Goal: Information Seeking & Learning: Learn about a topic

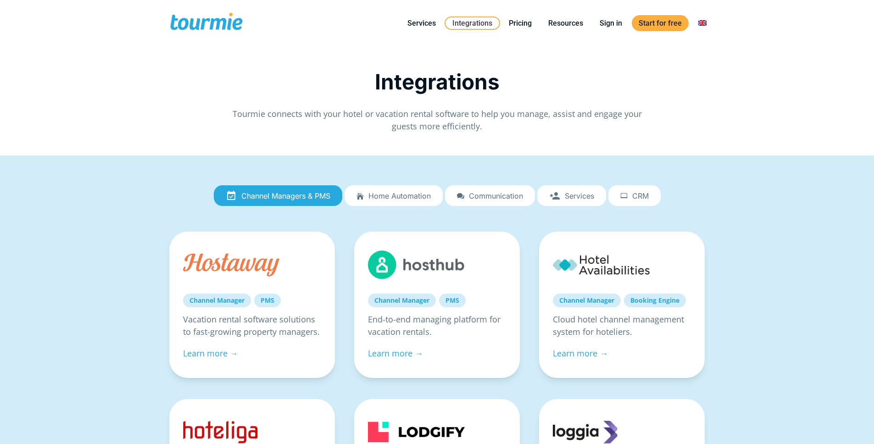
click at [459, 120] on p "Tourmie connects with your hotel or vacation rental software to help you manage…" at bounding box center [437, 120] width 413 height 25
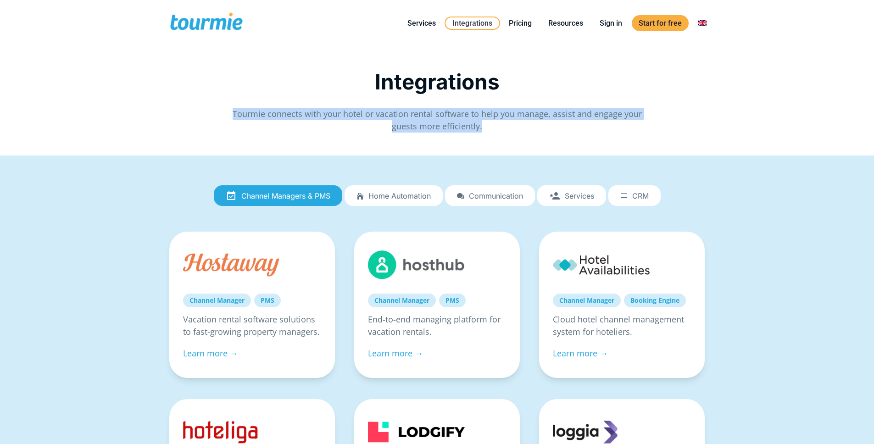
click at [459, 120] on p "Tourmie connects with your hotel or vacation rental software to help you manage…" at bounding box center [437, 120] width 413 height 25
click at [449, 129] on span "Tourmie connects with your hotel or vacation rental software to help you manage…" at bounding box center [437, 119] width 409 height 23
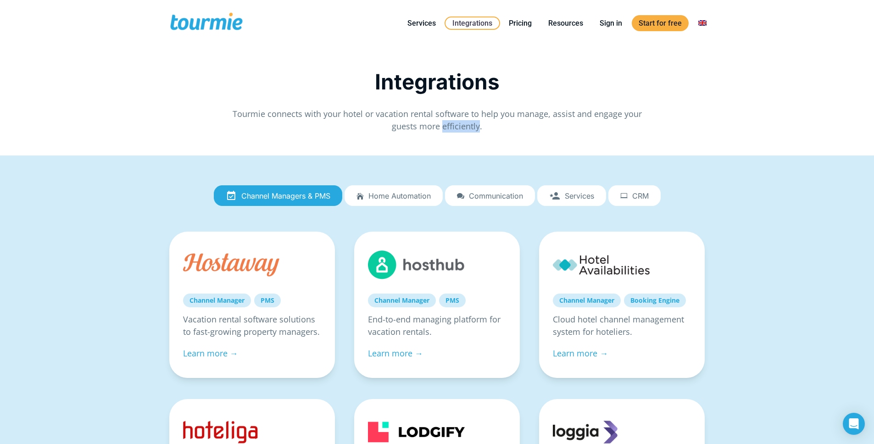
click at [449, 129] on span "Tourmie connects with your hotel or vacation rental software to help you manage…" at bounding box center [437, 119] width 409 height 23
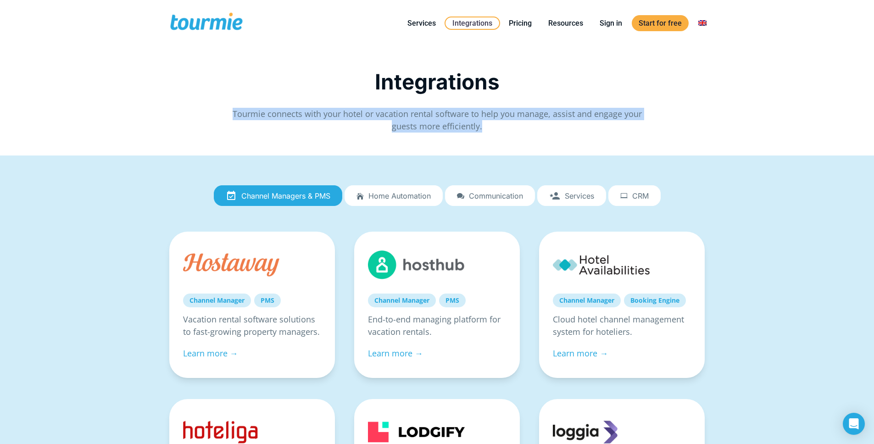
click at [449, 129] on span "Tourmie connects with your hotel or vacation rental software to help you manage…" at bounding box center [437, 119] width 409 height 23
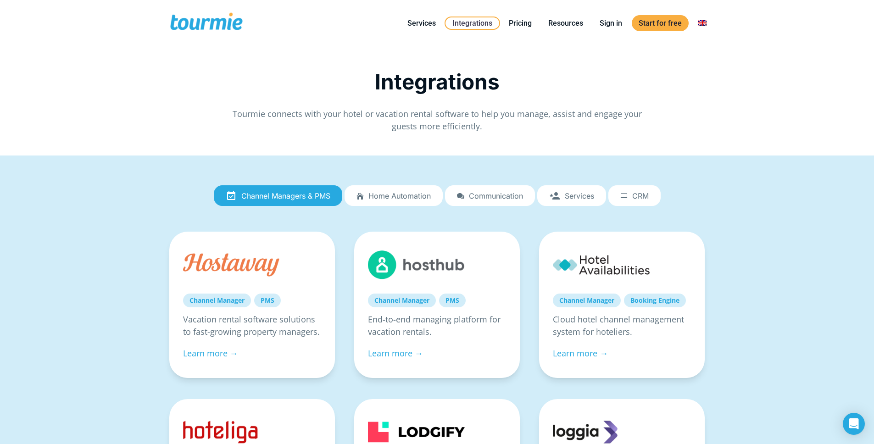
click at [459, 117] on span "Tourmie connects with your hotel or vacation rental software to help you manage…" at bounding box center [437, 119] width 409 height 23
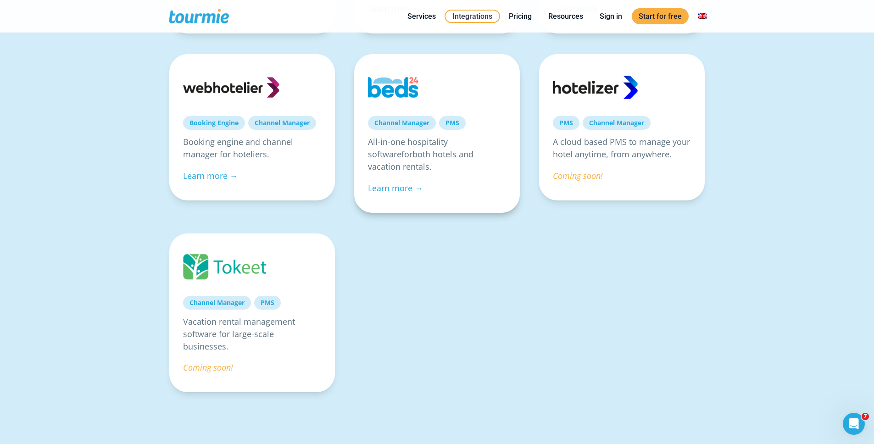
scroll to position [680, 0]
click at [476, 305] on div "Channel Manager PMS Vacation rental management software for large-scale busines…" at bounding box center [437, 318] width 555 height 171
click at [466, 304] on div "Channel Manager PMS Vacation rental management software for large-scale busines…" at bounding box center [437, 318] width 555 height 171
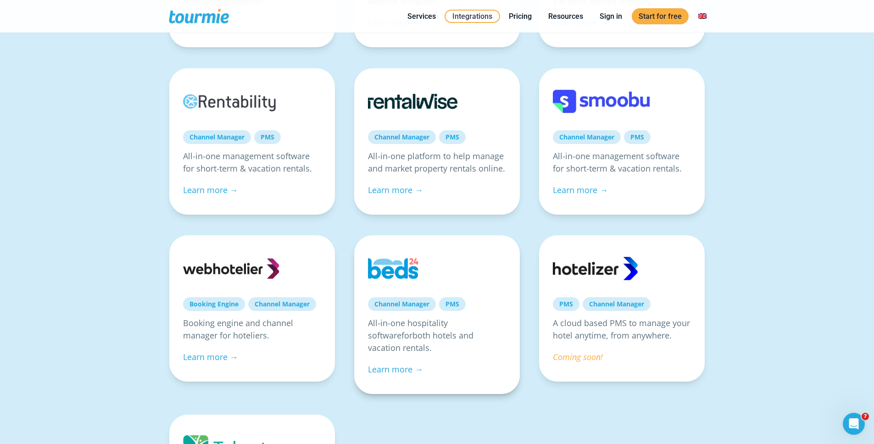
scroll to position [493, 0]
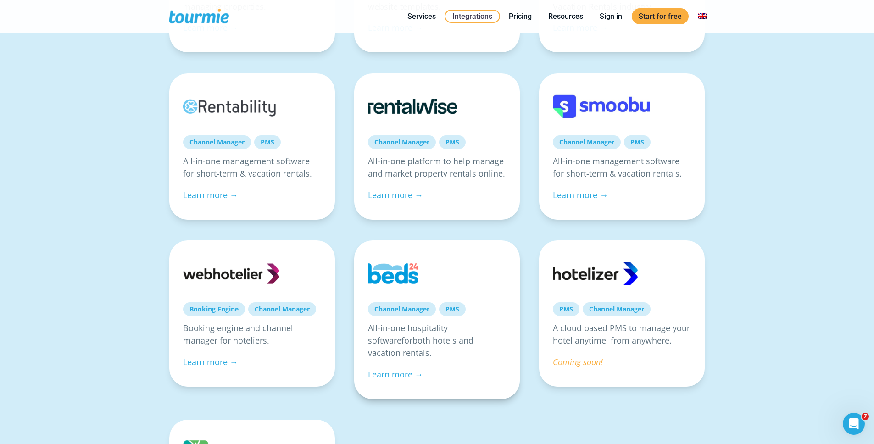
click at [412, 324] on p "All-in-one hospitality software for both hotels and vacation rentals ." at bounding box center [437, 340] width 138 height 37
drag, startPoint x: 407, startPoint y: 329, endPoint x: 306, endPoint y: 321, distance: 100.8
click at [406, 329] on p "All-in-one hospitality software for both hotels and vacation rentals ." at bounding box center [437, 340] width 138 height 37
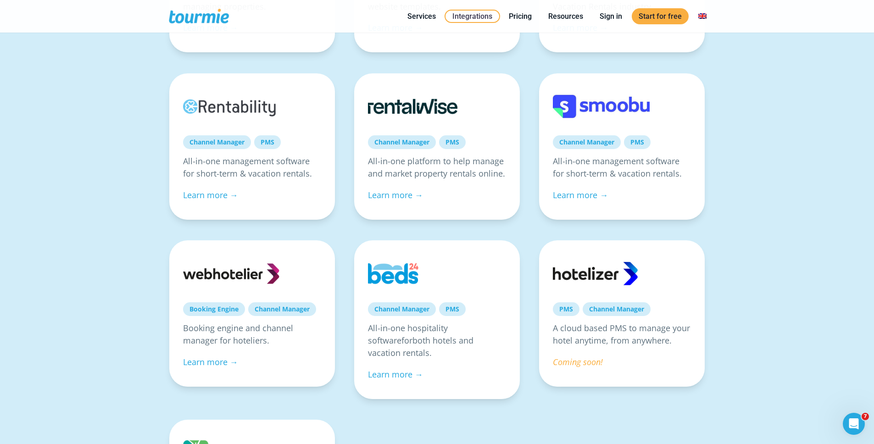
click at [114, 274] on div "Channel Managers & PMS Home automation Communication Services CRM Channel Manag…" at bounding box center [437, 150] width 874 height 975
click at [94, 248] on div "Channel Managers & PMS Home automation Communication Services CRM Channel Manag…" at bounding box center [437, 150] width 874 height 975
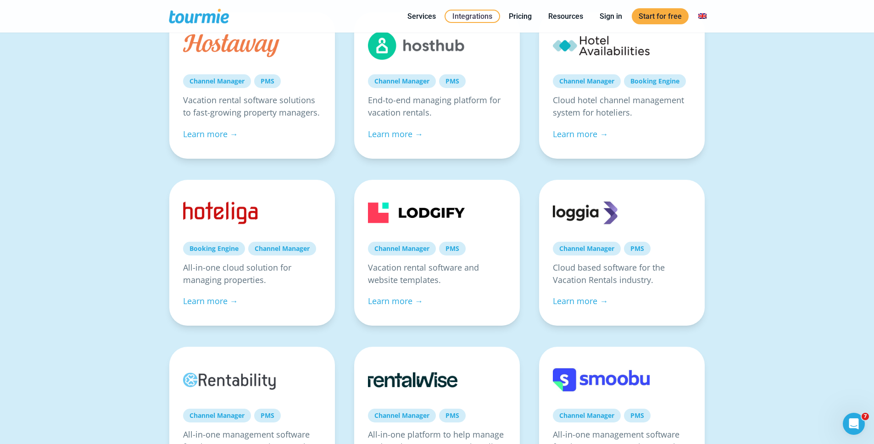
click at [95, 246] on div "Channel Managers & PMS Home automation Communication Services CRM Channel Manag…" at bounding box center [437, 423] width 874 height 975
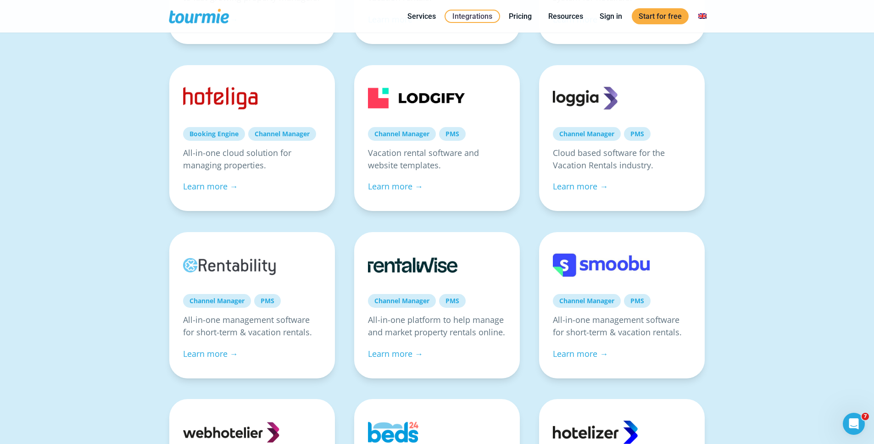
click at [95, 245] on div "Channel Managers & PMS Home automation Communication Services CRM Channel Manag…" at bounding box center [437, 308] width 874 height 975
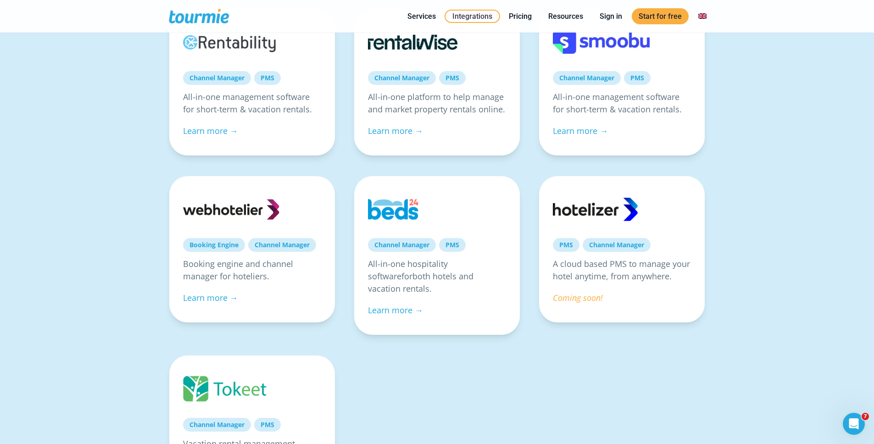
scroll to position [562, 0]
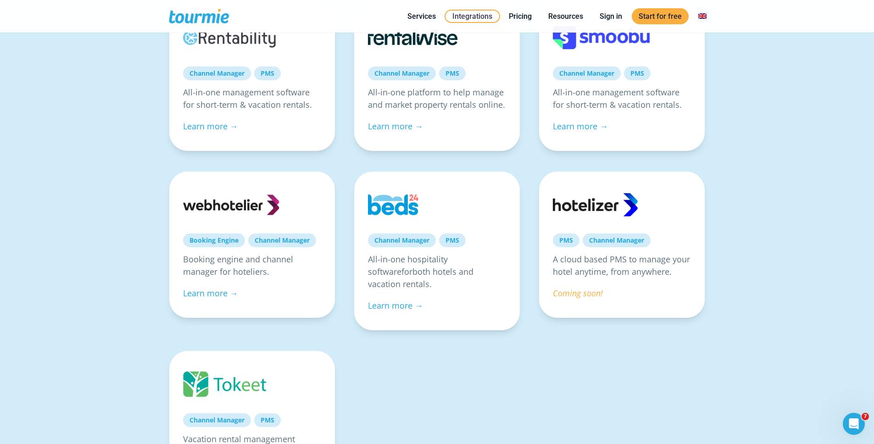
click at [95, 245] on div "Channel Managers & PMS Home automation Communication Services CRM Channel Manag…" at bounding box center [437, 81] width 874 height 975
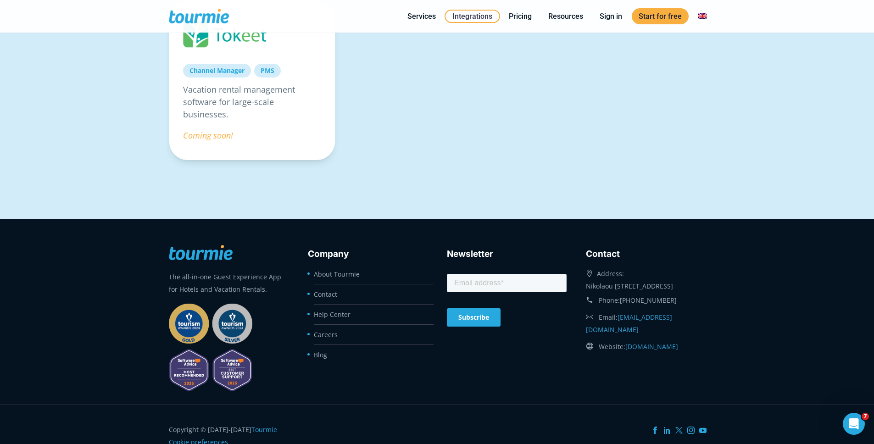
click at [95, 245] on footer "The all-in-one Guest Experience App for Hotels and Vacation Rentals. Company Ab…" at bounding box center [437, 311] width 874 height 185
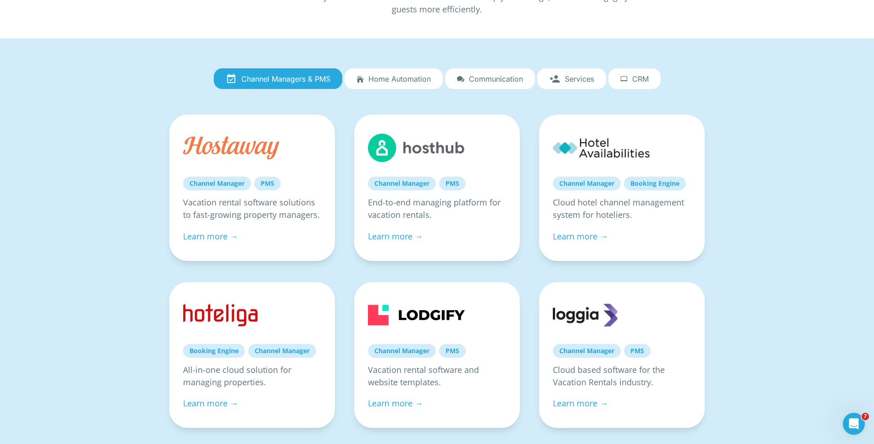
scroll to position [0, 0]
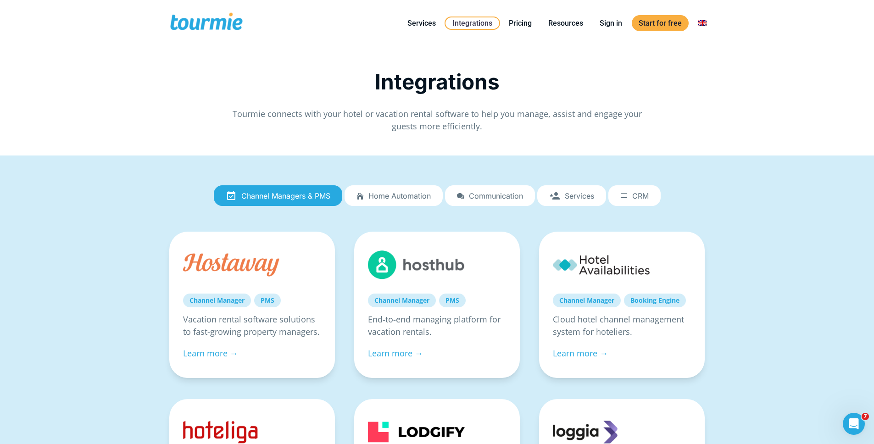
click at [393, 199] on span "Home automation" at bounding box center [400, 196] width 62 height 8
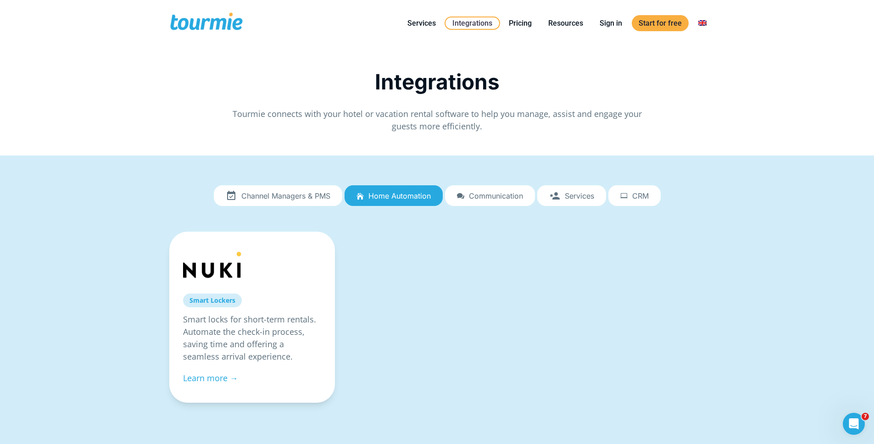
click at [485, 185] on link "Communication" at bounding box center [490, 195] width 90 height 21
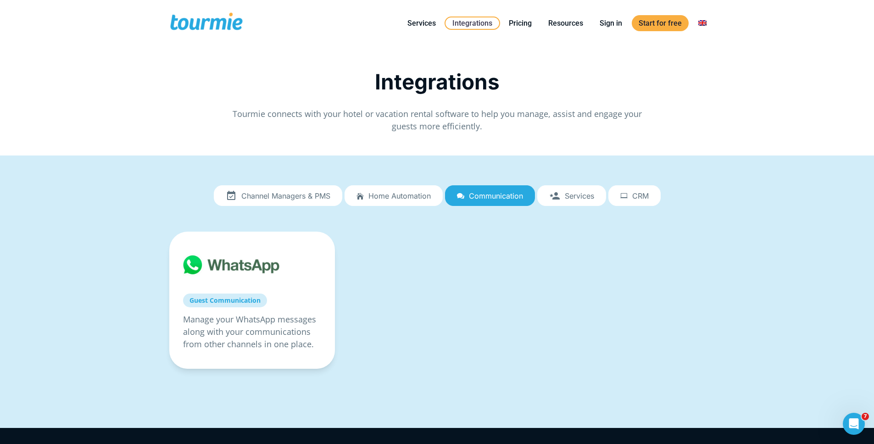
click at [579, 192] on span "Services" at bounding box center [579, 196] width 29 height 8
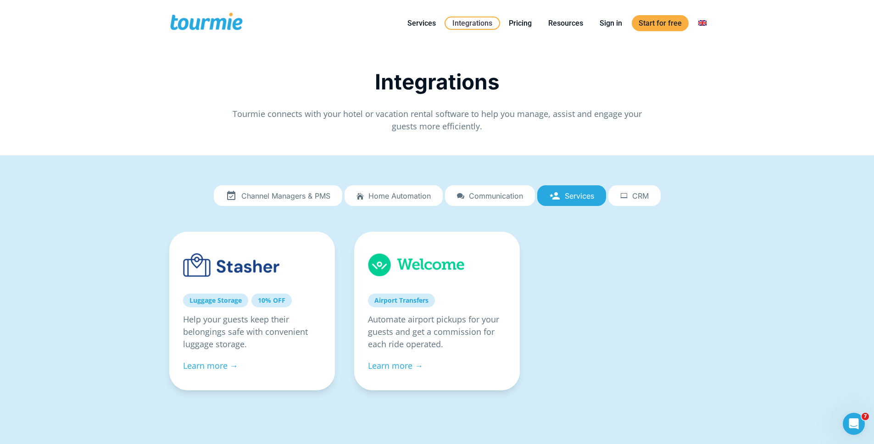
click at [644, 195] on span "CRM" at bounding box center [640, 196] width 17 height 8
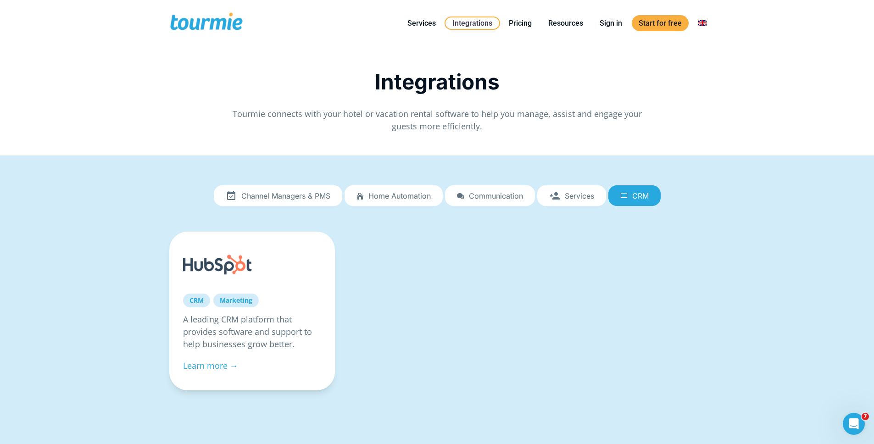
click at [284, 196] on span "Channel Managers & PMS" at bounding box center [285, 196] width 89 height 8
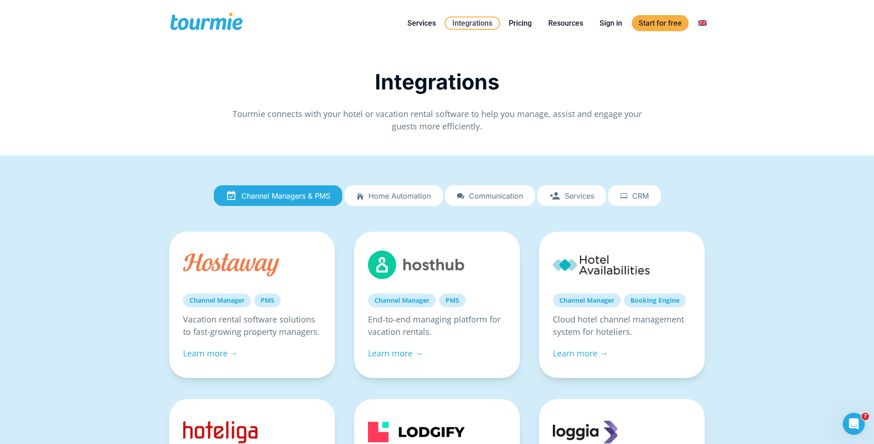
click at [288, 115] on span "Tourmie connects with your hotel or vacation rental software to help you manage…" at bounding box center [437, 119] width 409 height 23
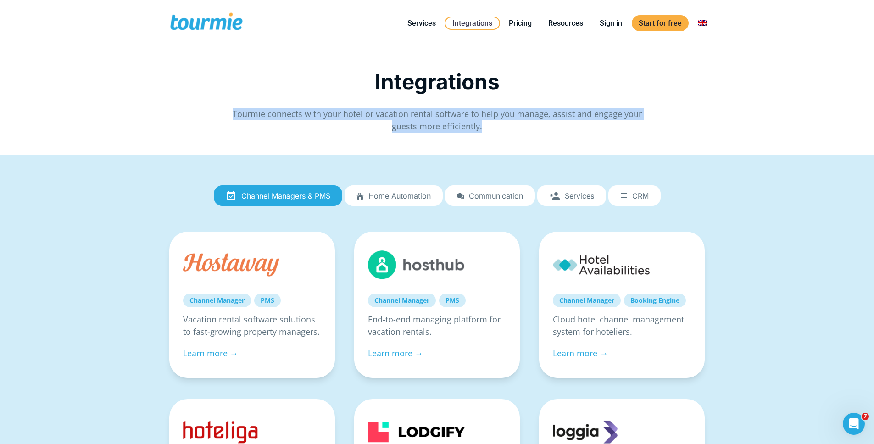
click at [288, 115] on span "Tourmie connects with your hotel or vacation rental software to help you manage…" at bounding box center [437, 119] width 409 height 23
drag, startPoint x: 223, startPoint y: 123, endPoint x: 350, endPoint y: 55, distance: 143.5
click at [223, 123] on div "Tourmie connects with your hotel or vacation rental software to help you manage…" at bounding box center [437, 120] width 537 height 25
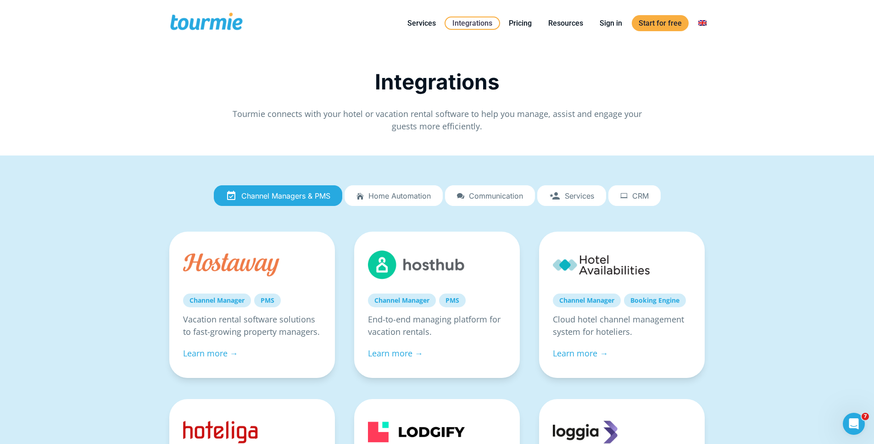
drag, startPoint x: 380, startPoint y: 103, endPoint x: 394, endPoint y: 96, distance: 15.4
click at [380, 103] on div "Integrations Tourmie connects with your hotel or vacation rental software to he…" at bounding box center [437, 100] width 537 height 63
click at [518, 25] on link "Pricing" at bounding box center [520, 22] width 37 height 11
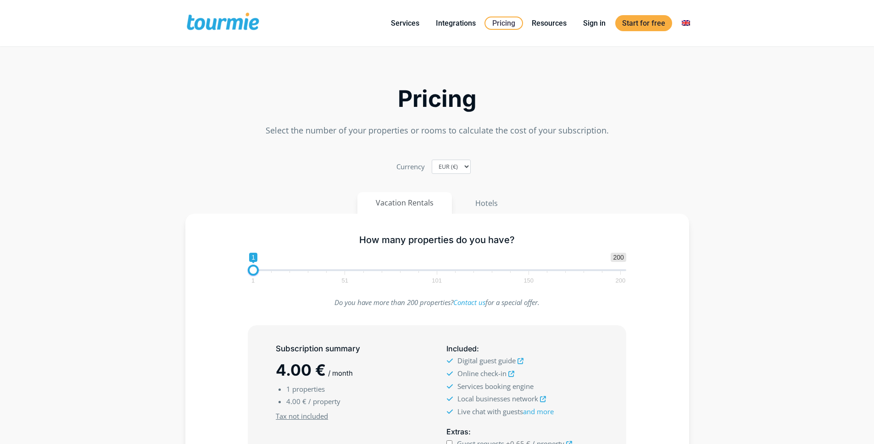
drag, startPoint x: 0, startPoint y: 0, endPoint x: 224, endPoint y: 96, distance: 243.7
click at [224, 96] on h2 "Pricing" at bounding box center [437, 99] width 504 height 22
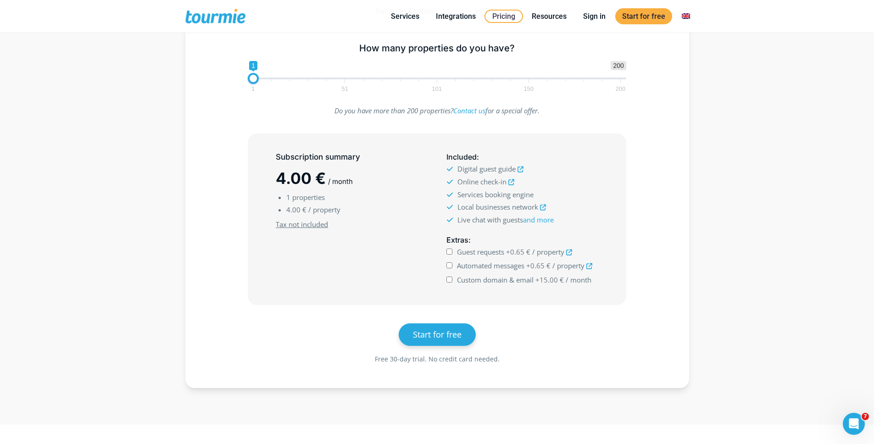
click at [237, 10] on span at bounding box center [222, 17] width 75 height 22
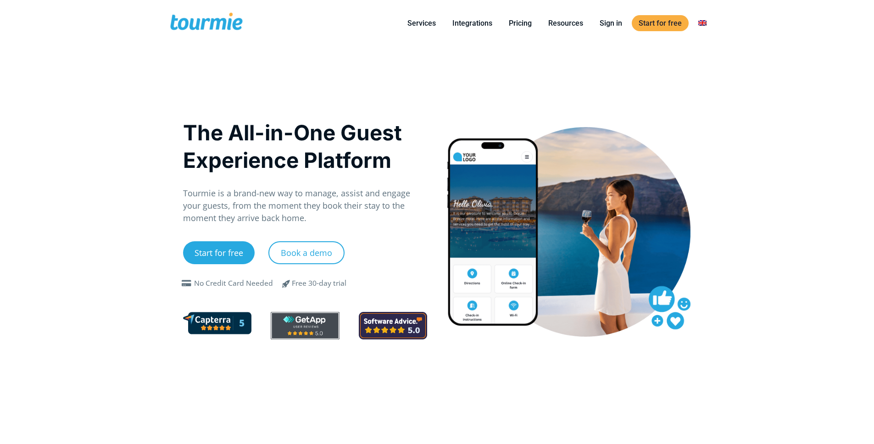
click at [240, 321] on link at bounding box center [217, 322] width 69 height 11
click at [315, 332] on div at bounding box center [305, 326] width 69 height 28
click at [314, 328] on link at bounding box center [305, 324] width 69 height 11
click at [207, 30] on span at bounding box center [206, 23] width 75 height 22
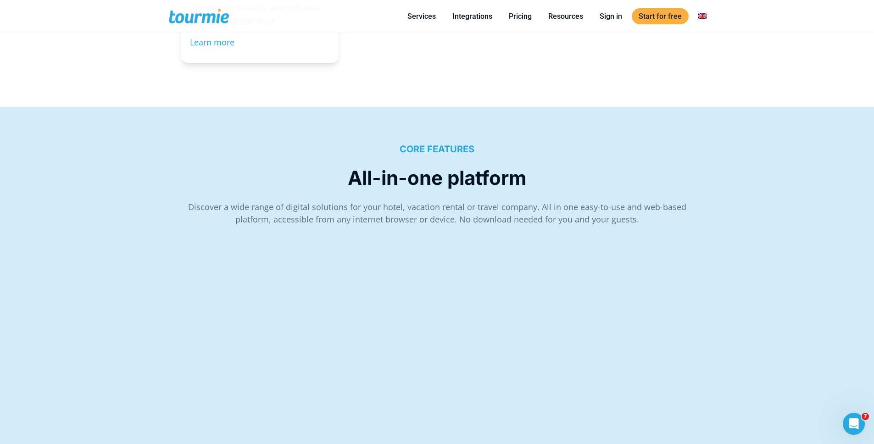
scroll to position [1253, 0]
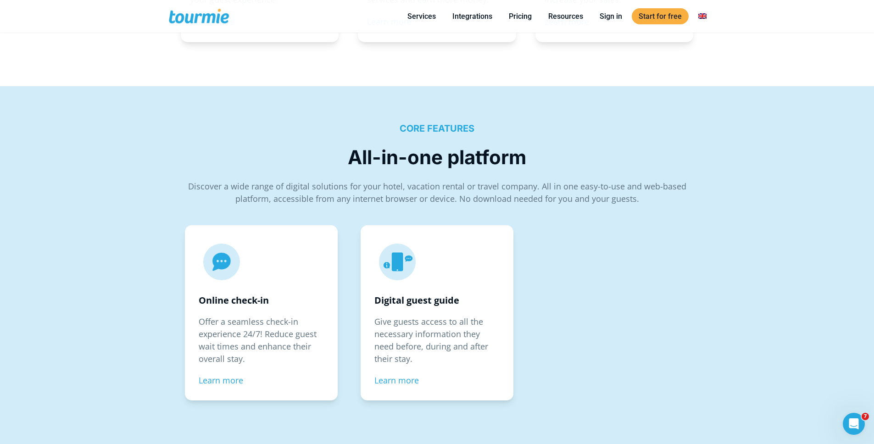
click at [107, 177] on div "CORE FEATURES All-in-one platform Discover a wide range of digital solutions fo…" at bounding box center [437, 362] width 874 height 552
